Goal: Task Accomplishment & Management: Manage account settings

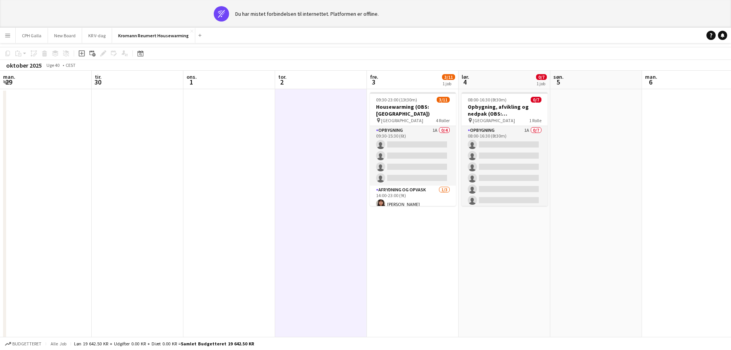
scroll to position [95, 0]
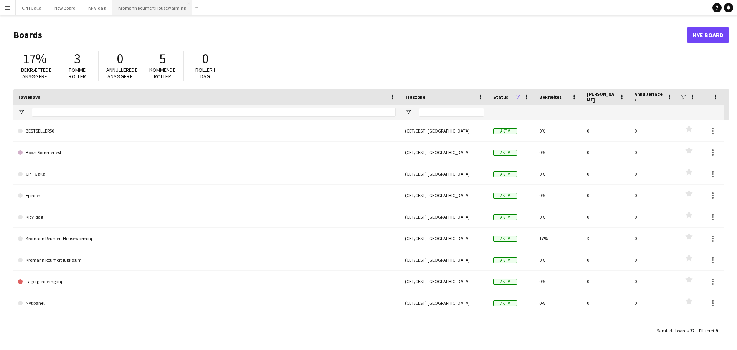
click at [155, 14] on button "Kromann Reumert Housewarming Luk" at bounding box center [152, 7] width 80 height 15
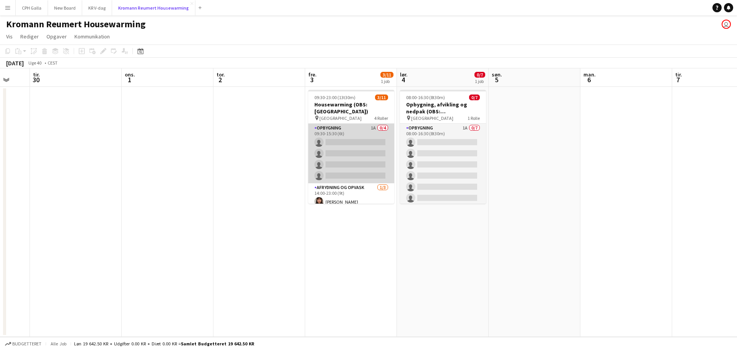
scroll to position [96, 0]
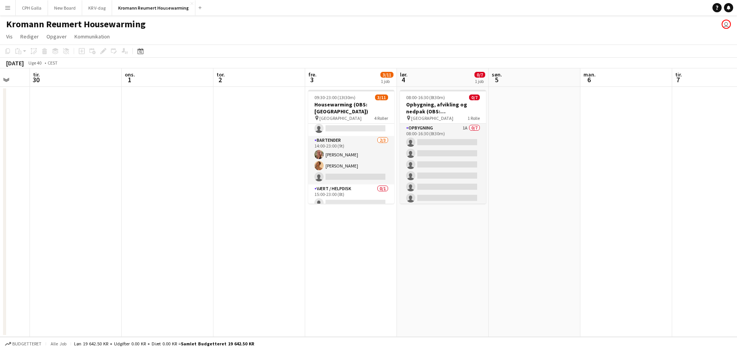
click at [9, 3] on button "Menu" at bounding box center [7, 7] width 15 height 15
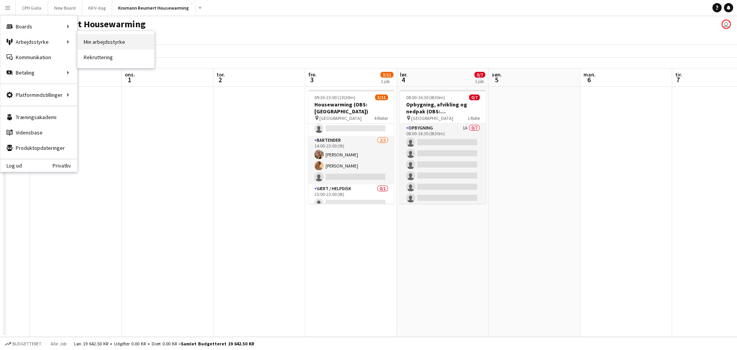
click at [107, 42] on link "Min arbejdsstyrke" at bounding box center [116, 41] width 77 height 15
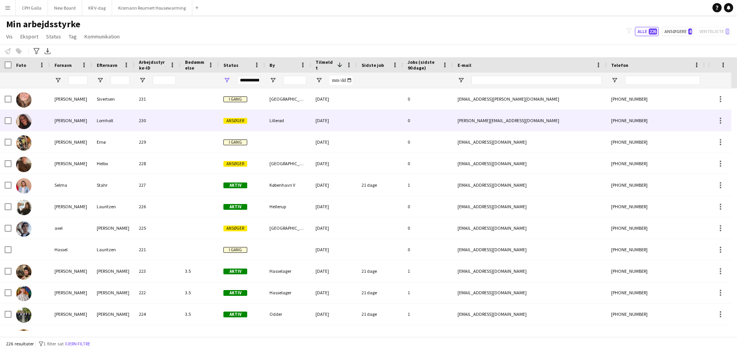
click at [180, 117] on div "230" at bounding box center [157, 120] width 46 height 21
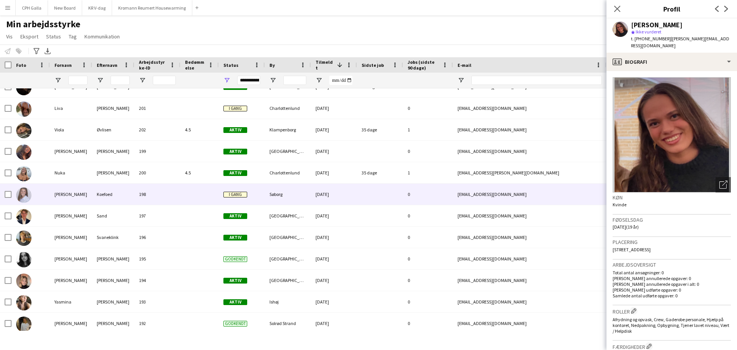
click at [175, 200] on div "198" at bounding box center [157, 194] width 46 height 21
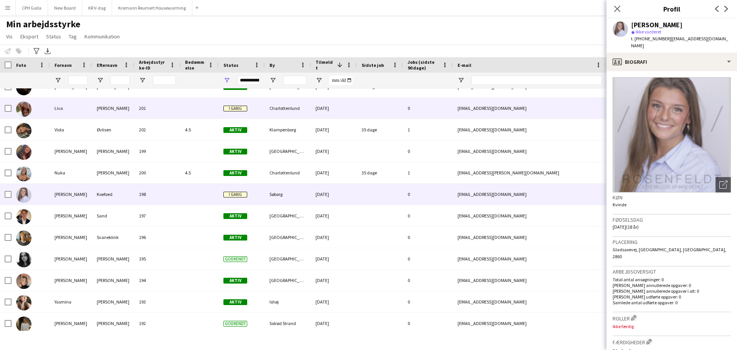
click at [174, 112] on div "201" at bounding box center [157, 108] width 46 height 21
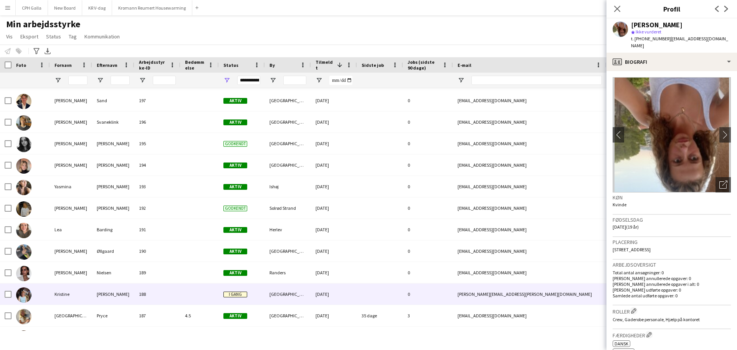
click at [186, 296] on div at bounding box center [199, 293] width 38 height 21
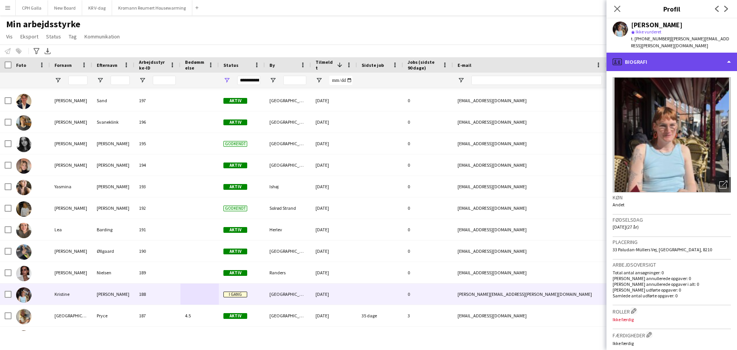
click at [626, 53] on div "profile Biografi" at bounding box center [672, 62] width 131 height 18
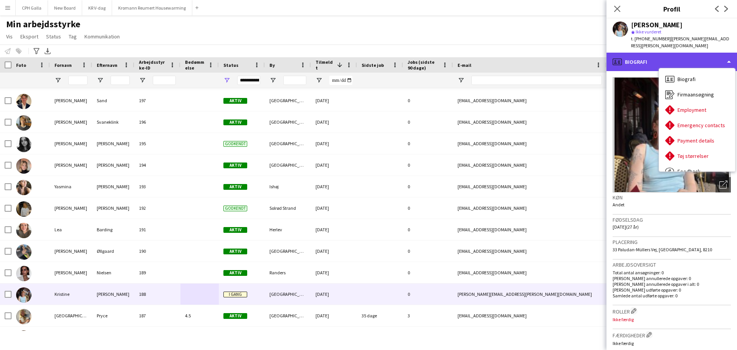
click at [626, 53] on div "profile Biografi" at bounding box center [672, 62] width 131 height 18
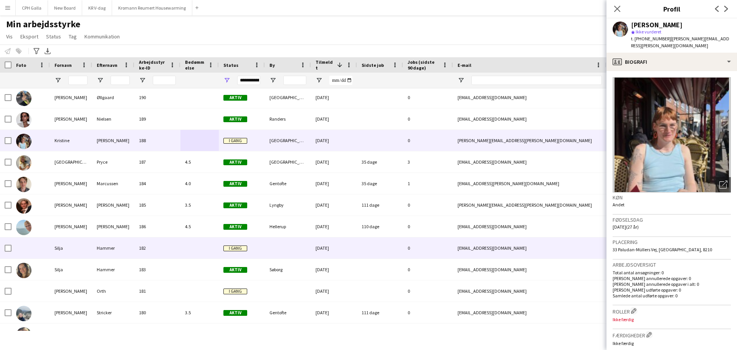
click at [184, 248] on div at bounding box center [199, 247] width 38 height 21
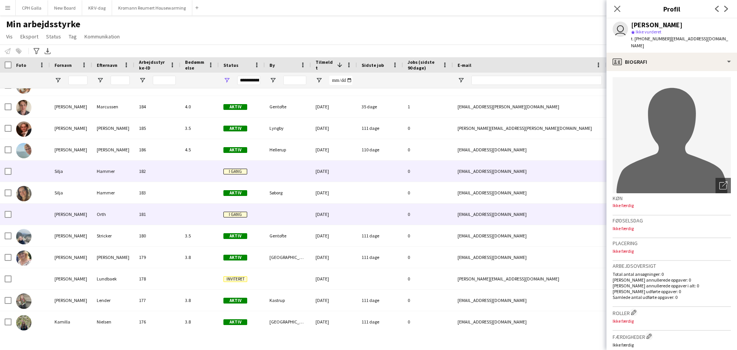
click at [182, 223] on div at bounding box center [199, 213] width 38 height 21
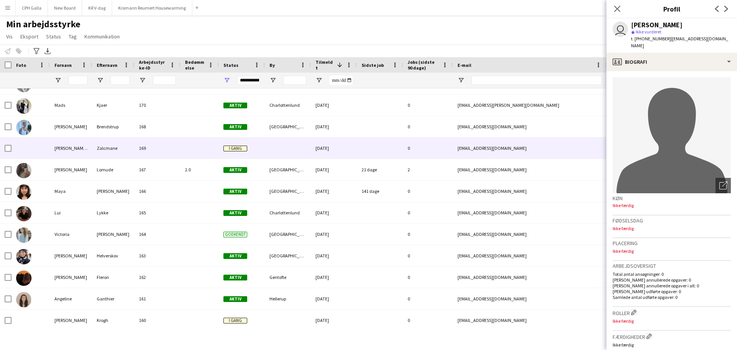
click at [166, 152] on div "169" at bounding box center [157, 147] width 46 height 21
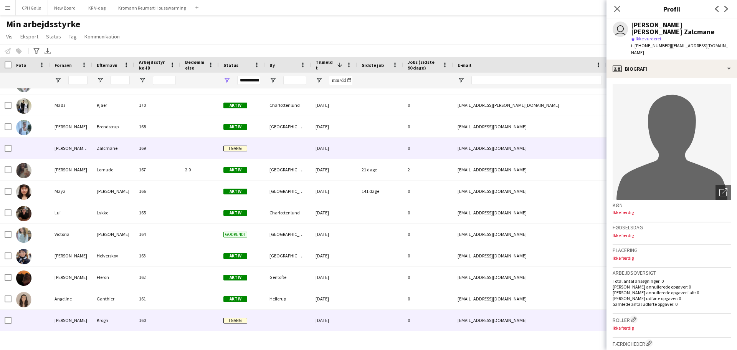
click at [155, 314] on div "160" at bounding box center [157, 319] width 46 height 21
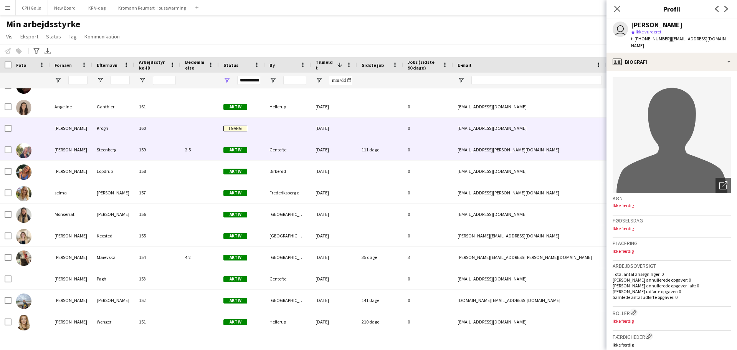
click at [169, 149] on div "159" at bounding box center [157, 149] width 46 height 21
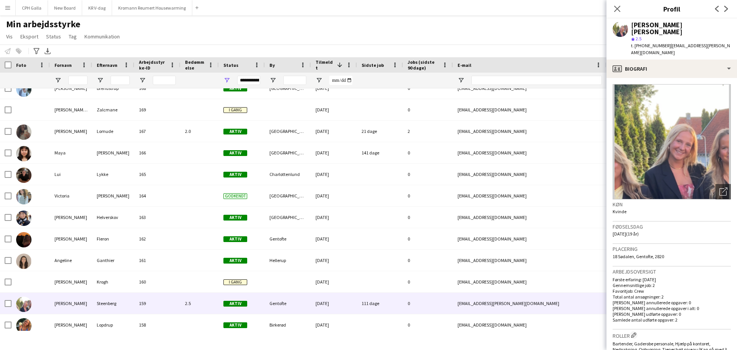
click at [195, 83] on div at bounding box center [199, 80] width 29 height 15
click at [212, 68] on span at bounding box center [210, 64] width 7 height 7
click at [215, 24] on div "Min arbejdsstyrke Vis Visninger Standardvisning Ny visning Opdater visning Slet…" at bounding box center [368, 31] width 737 height 26
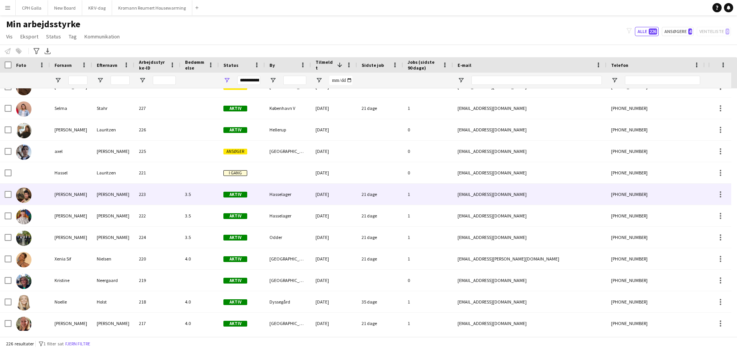
click at [142, 195] on div "223" at bounding box center [157, 194] width 46 height 21
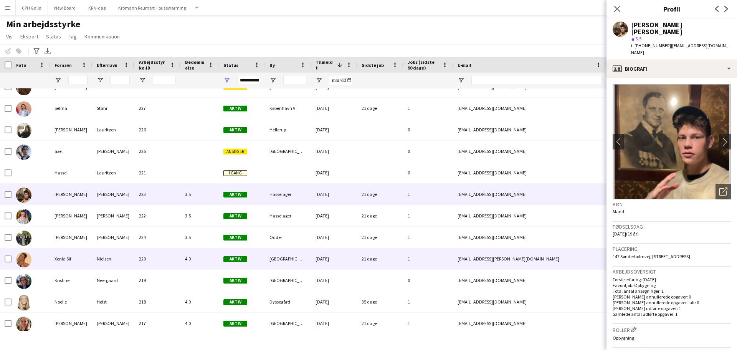
click at [163, 264] on div "220" at bounding box center [157, 258] width 46 height 21
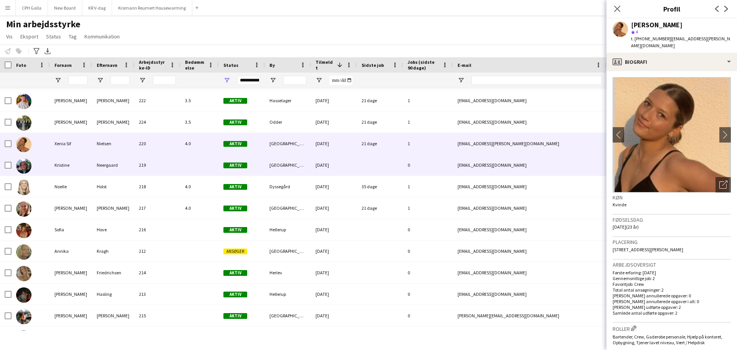
click at [196, 161] on div at bounding box center [199, 164] width 38 height 21
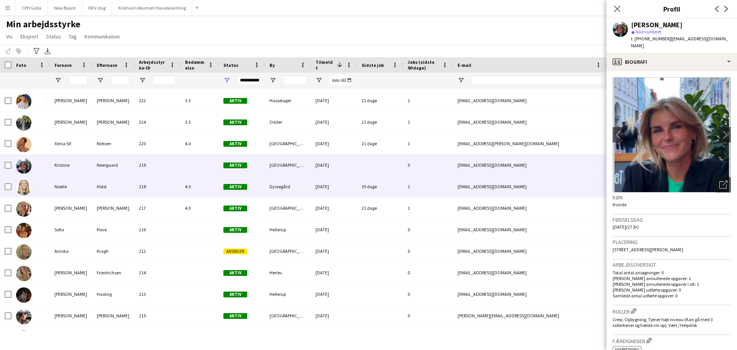
click at [198, 182] on div "4.0" at bounding box center [199, 186] width 38 height 21
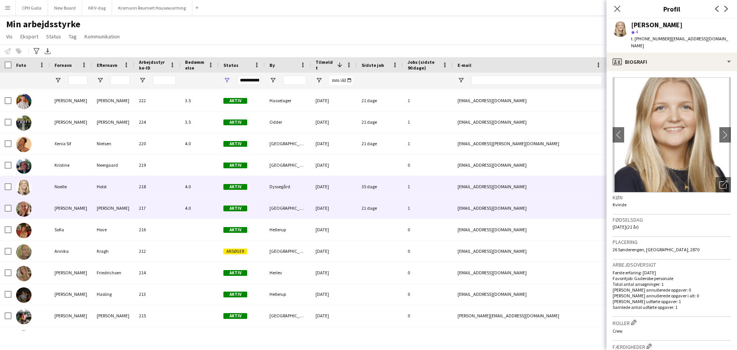
click at [202, 208] on div "4.0" at bounding box center [199, 207] width 38 height 21
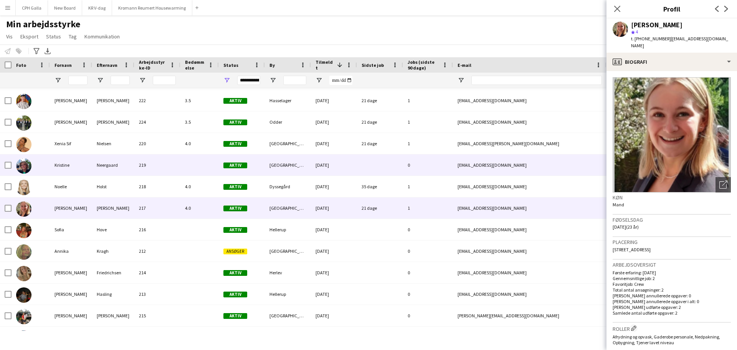
click at [170, 168] on div "219" at bounding box center [157, 164] width 46 height 21
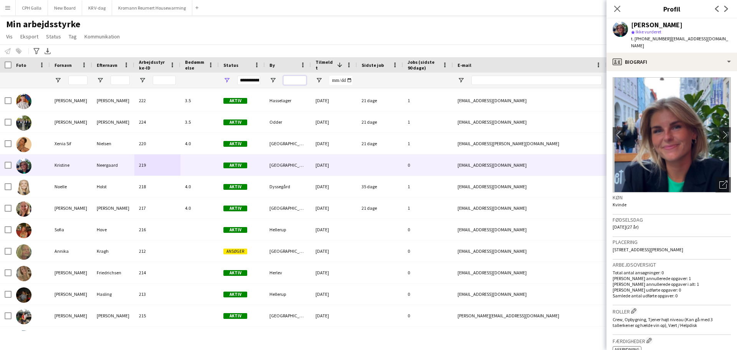
click at [292, 81] on input "By Filter Input" at bounding box center [294, 80] width 23 height 9
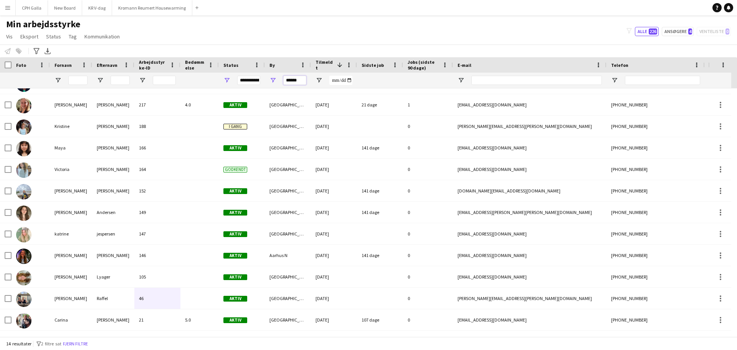
type input "******"
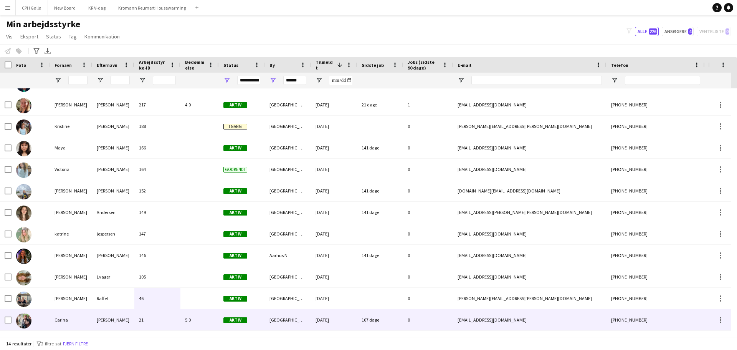
click at [199, 324] on div "5.0" at bounding box center [199, 319] width 38 height 21
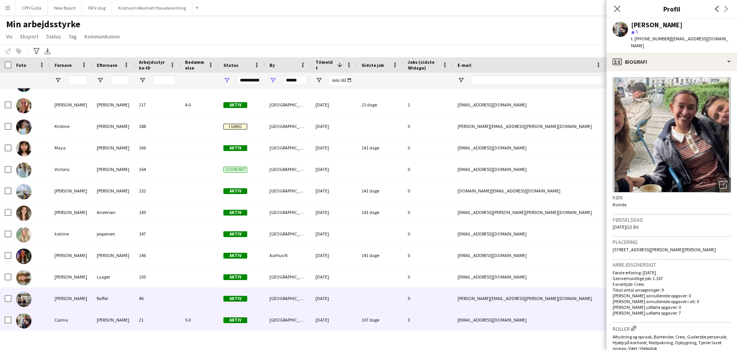
click at [193, 300] on div at bounding box center [199, 298] width 38 height 21
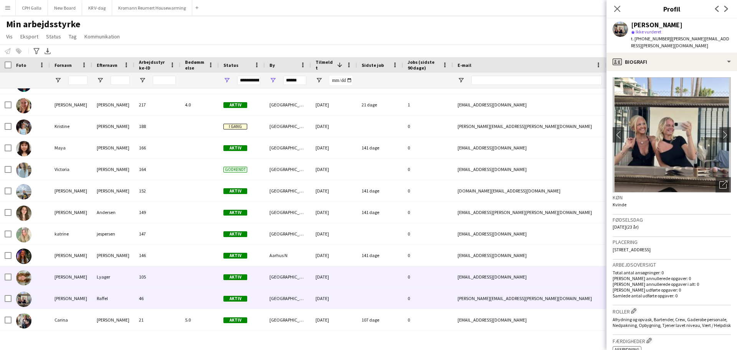
click at [188, 275] on div at bounding box center [199, 276] width 38 height 21
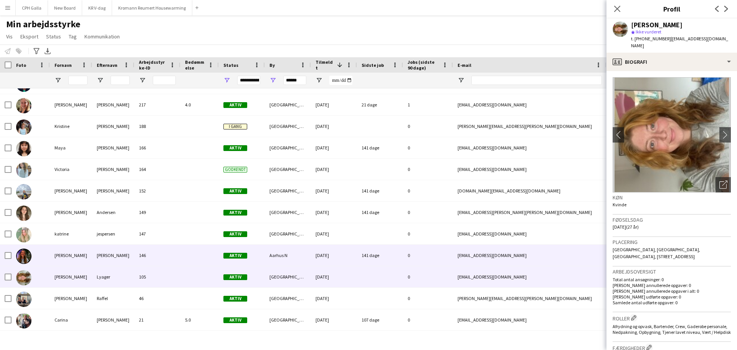
click at [190, 258] on div at bounding box center [199, 255] width 38 height 21
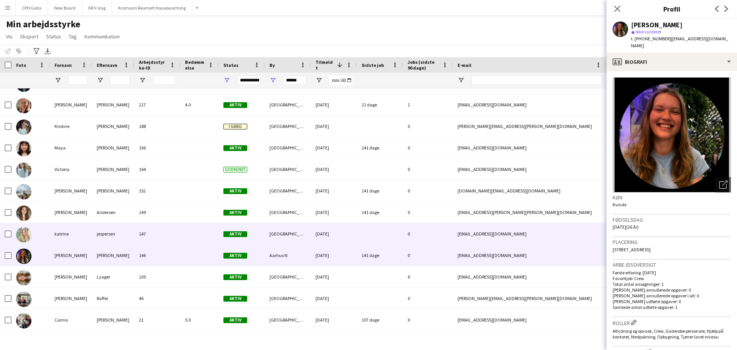
click at [184, 235] on div at bounding box center [199, 233] width 38 height 21
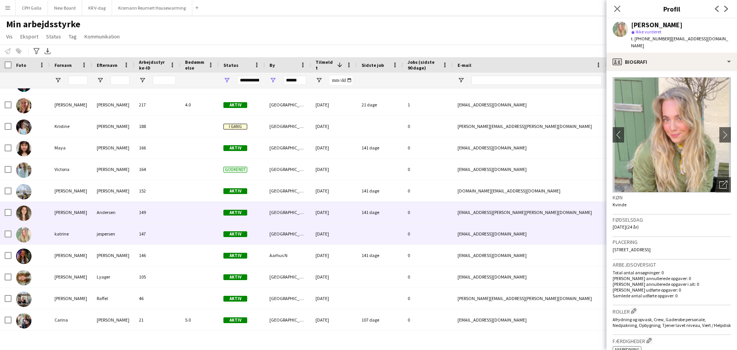
click at [185, 217] on div at bounding box center [199, 212] width 38 height 21
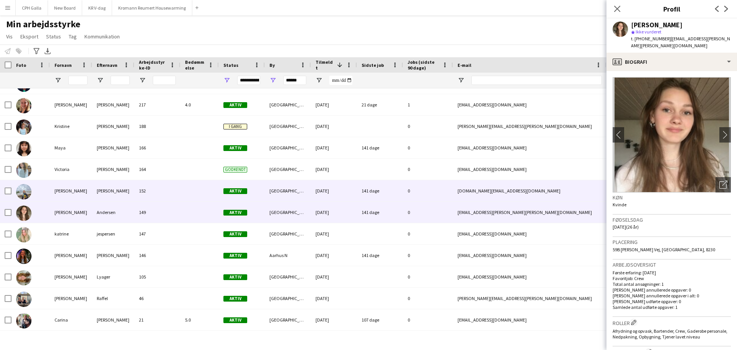
click at [183, 197] on div at bounding box center [199, 190] width 38 height 21
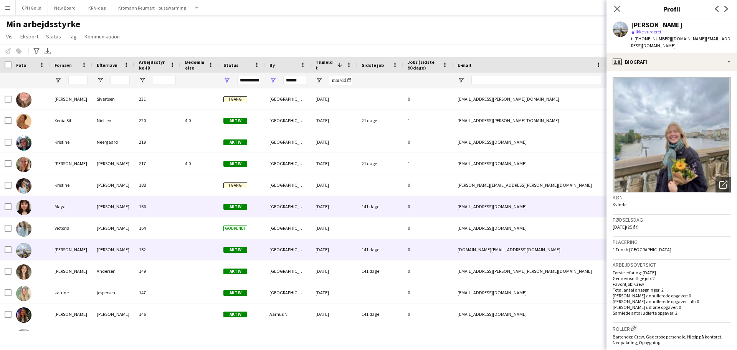
click at [180, 208] on div at bounding box center [199, 206] width 38 height 21
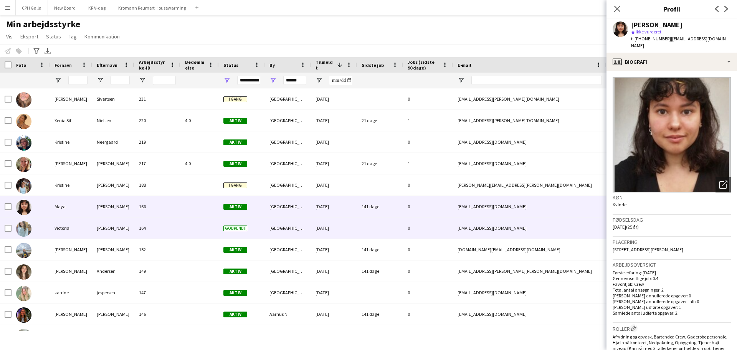
click at [180, 224] on div "164" at bounding box center [157, 227] width 46 height 21
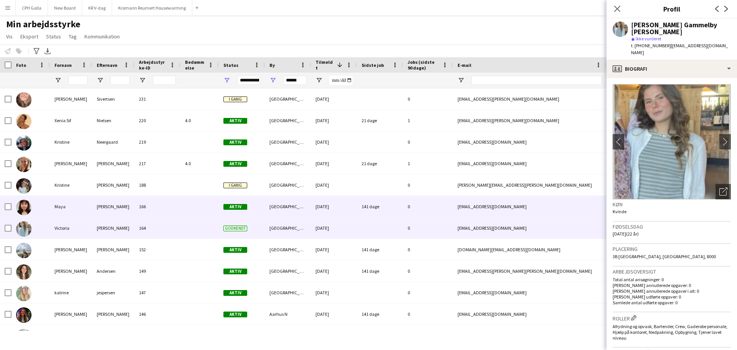
click at [180, 210] on div "166" at bounding box center [157, 206] width 46 height 21
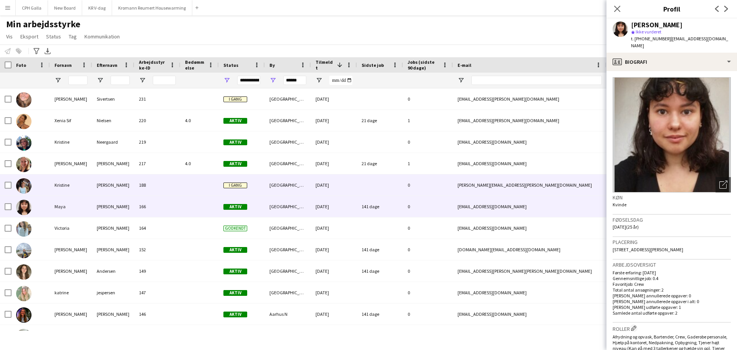
click at [181, 194] on div at bounding box center [199, 184] width 38 height 21
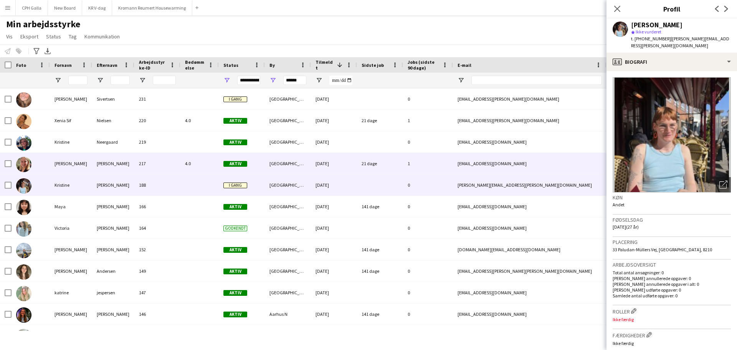
click at [182, 165] on div "4.0" at bounding box center [199, 163] width 38 height 21
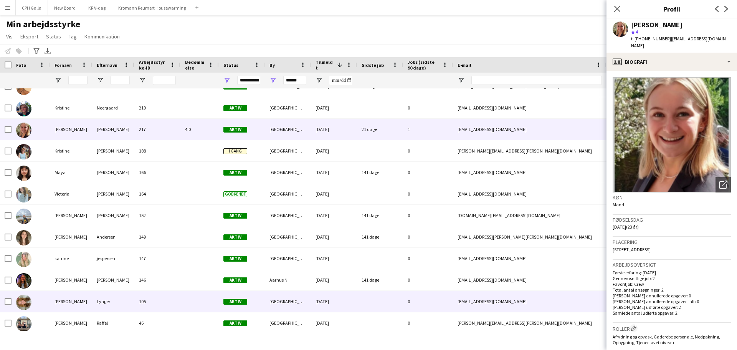
scroll to position [59, 0]
